Goal: Find specific page/section: Find specific page/section

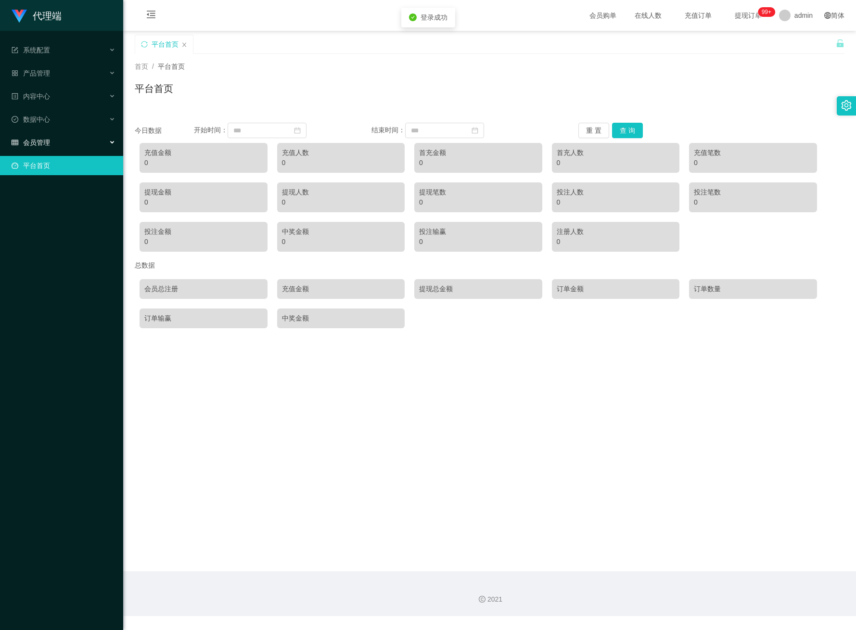
click at [63, 134] on div "会员管理" at bounding box center [61, 142] width 123 height 19
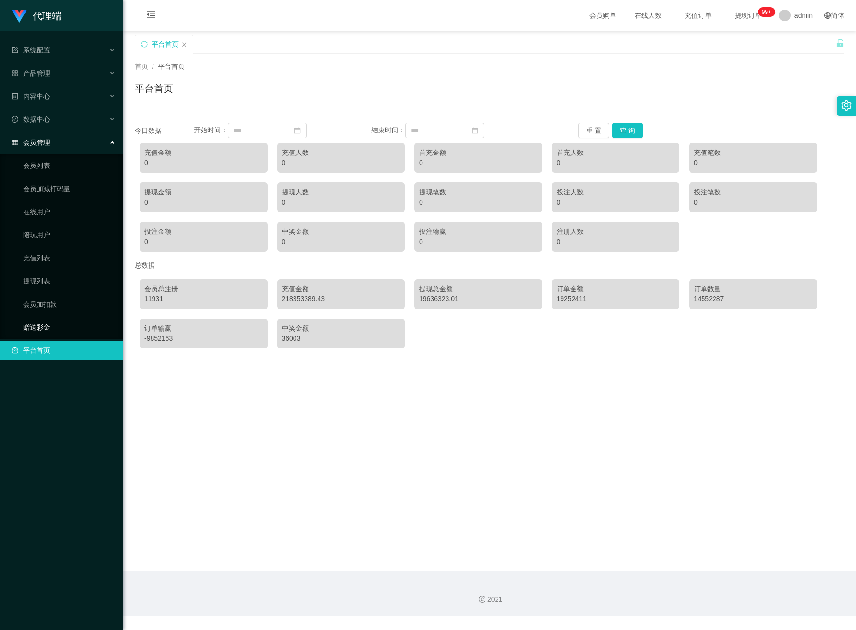
click at [47, 317] on link "赠送彩金" at bounding box center [69, 326] width 92 height 19
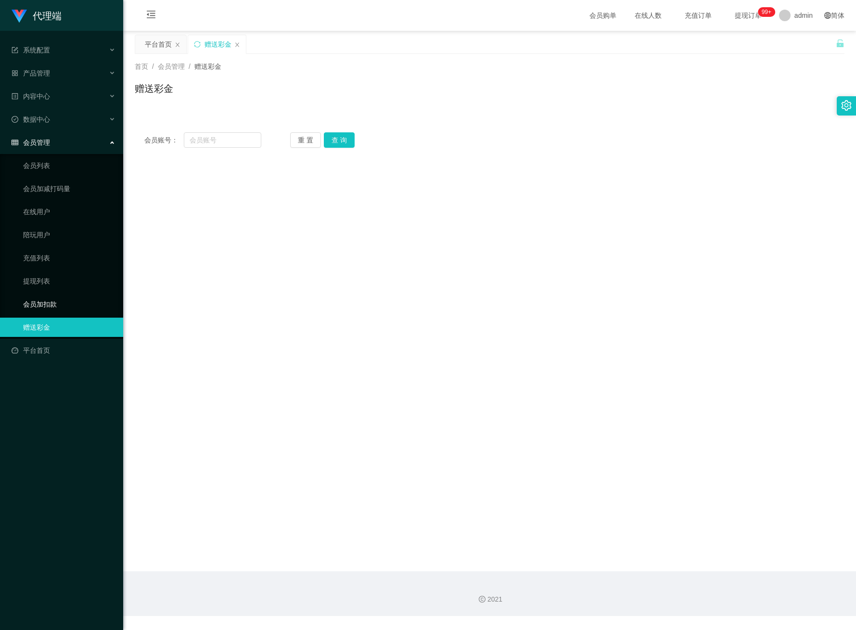
click at [47, 302] on link "会员加扣款" at bounding box center [69, 303] width 92 height 19
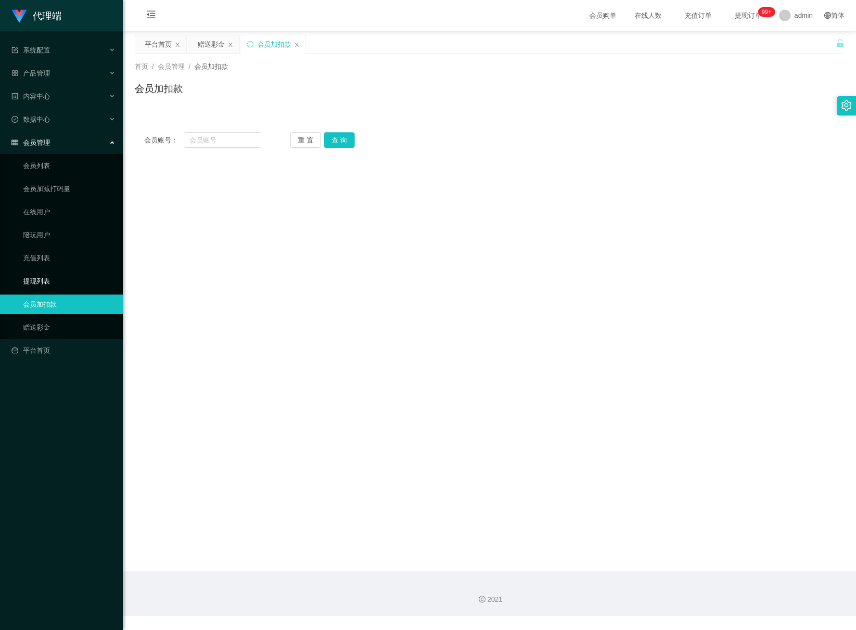
click at [46, 271] on link "提现列表" at bounding box center [69, 280] width 92 height 19
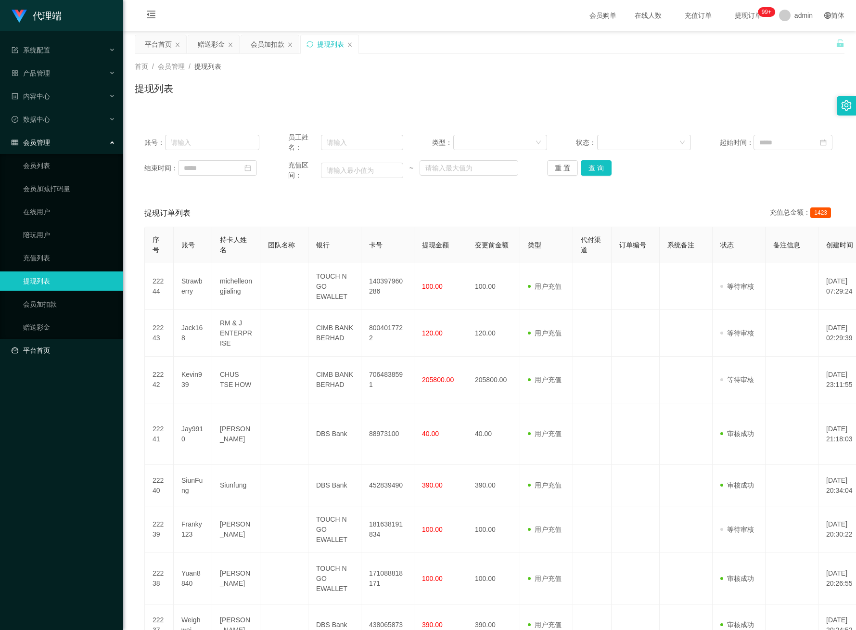
click at [54, 341] on link "平台首页" at bounding box center [64, 350] width 104 height 19
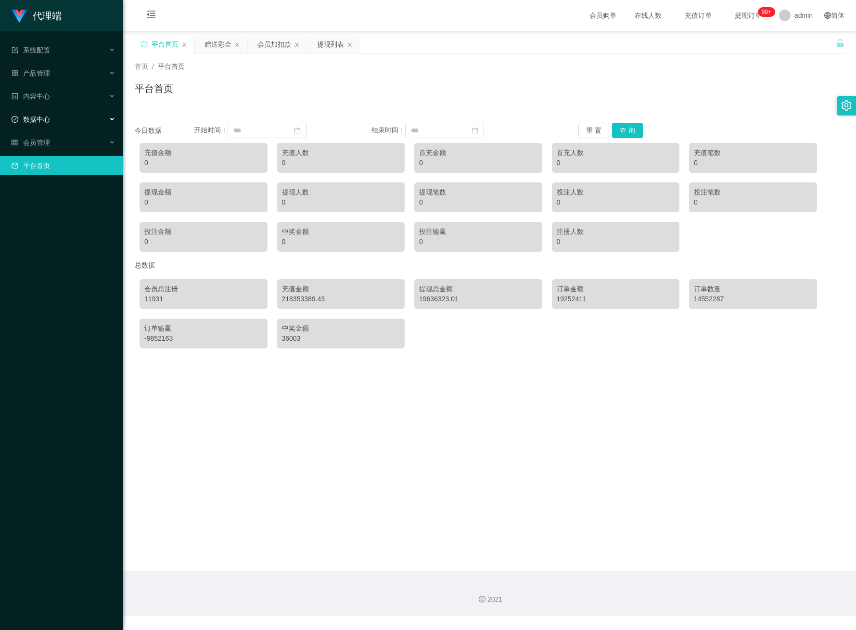
click at [53, 114] on div "数据中心" at bounding box center [61, 119] width 123 height 19
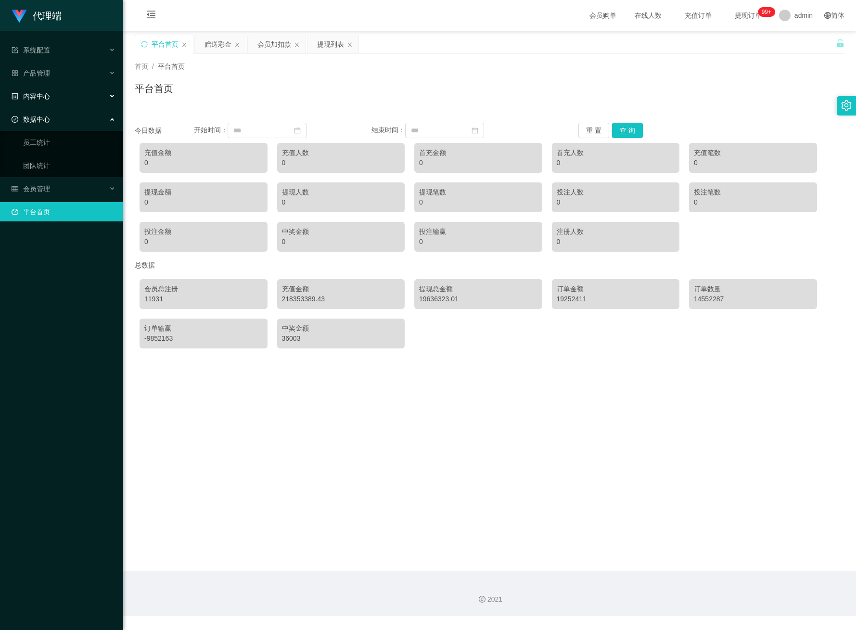
click at [52, 91] on div "内容中心" at bounding box center [61, 96] width 123 height 19
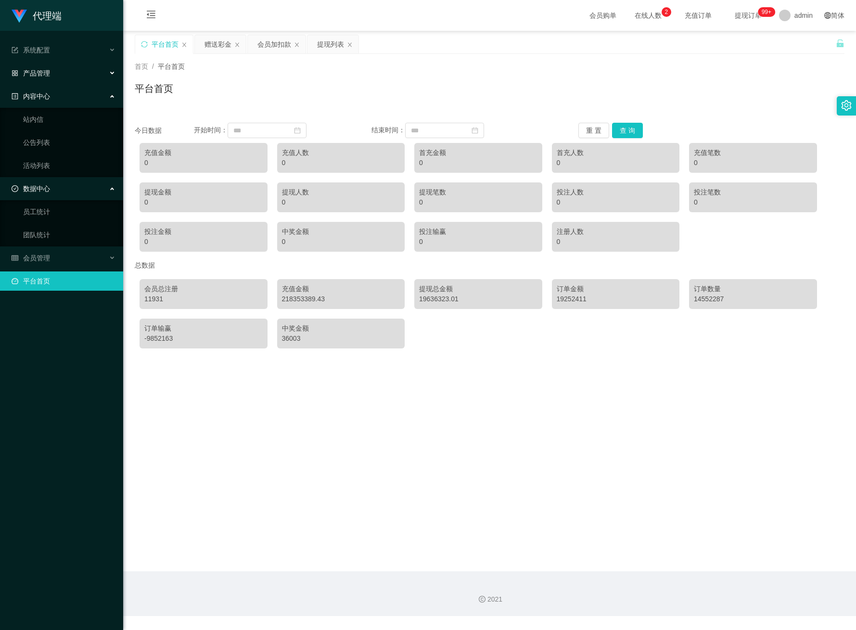
click at [55, 71] on div "产品管理" at bounding box center [61, 72] width 123 height 19
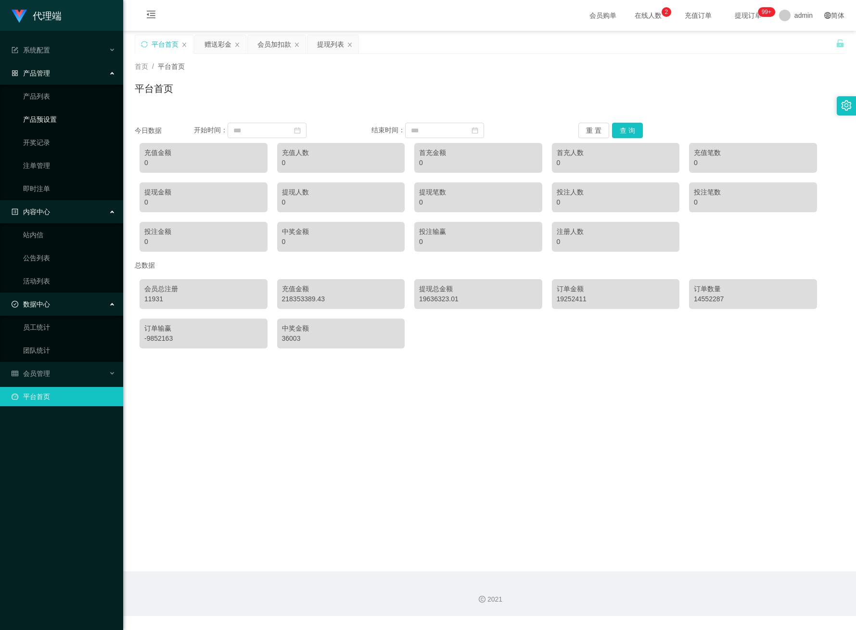
click at [61, 115] on link "产品预设置" at bounding box center [69, 119] width 92 height 19
